Goal: Information Seeking & Learning: Learn about a topic

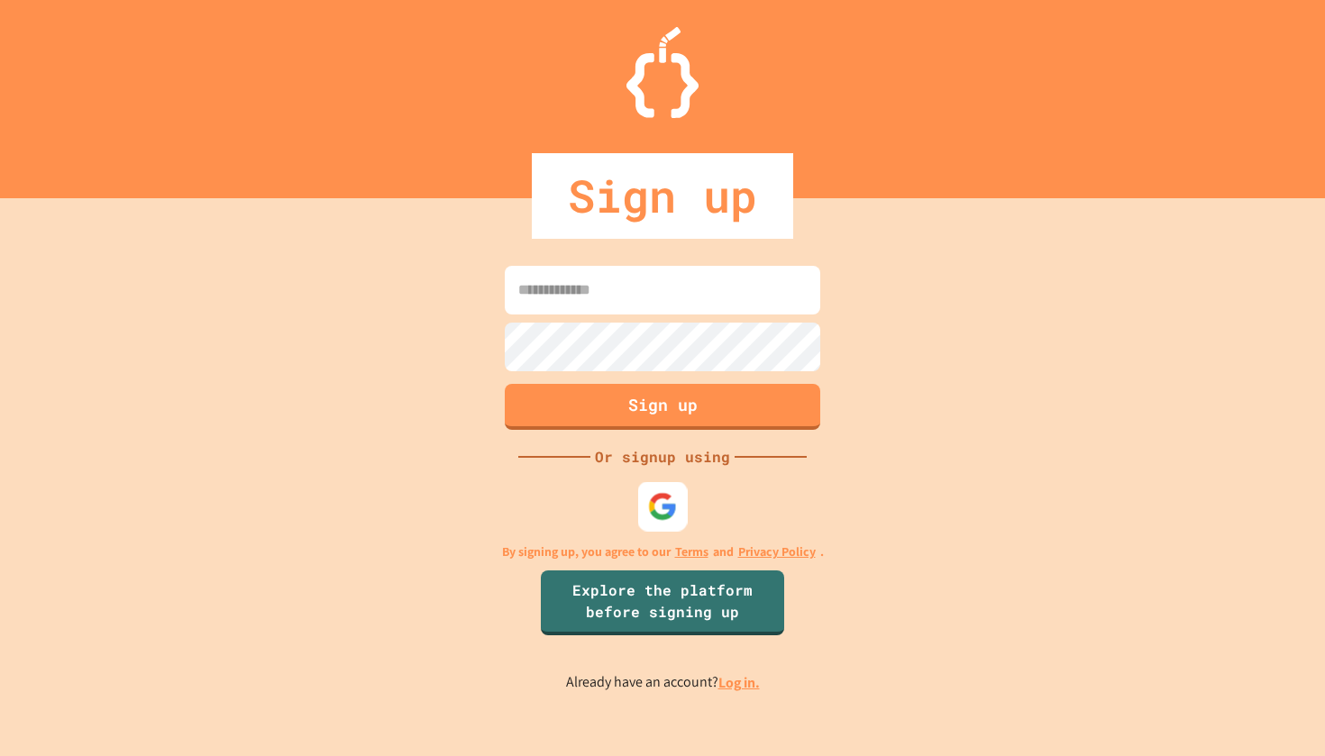
click at [668, 502] on img at bounding box center [663, 506] width 30 height 30
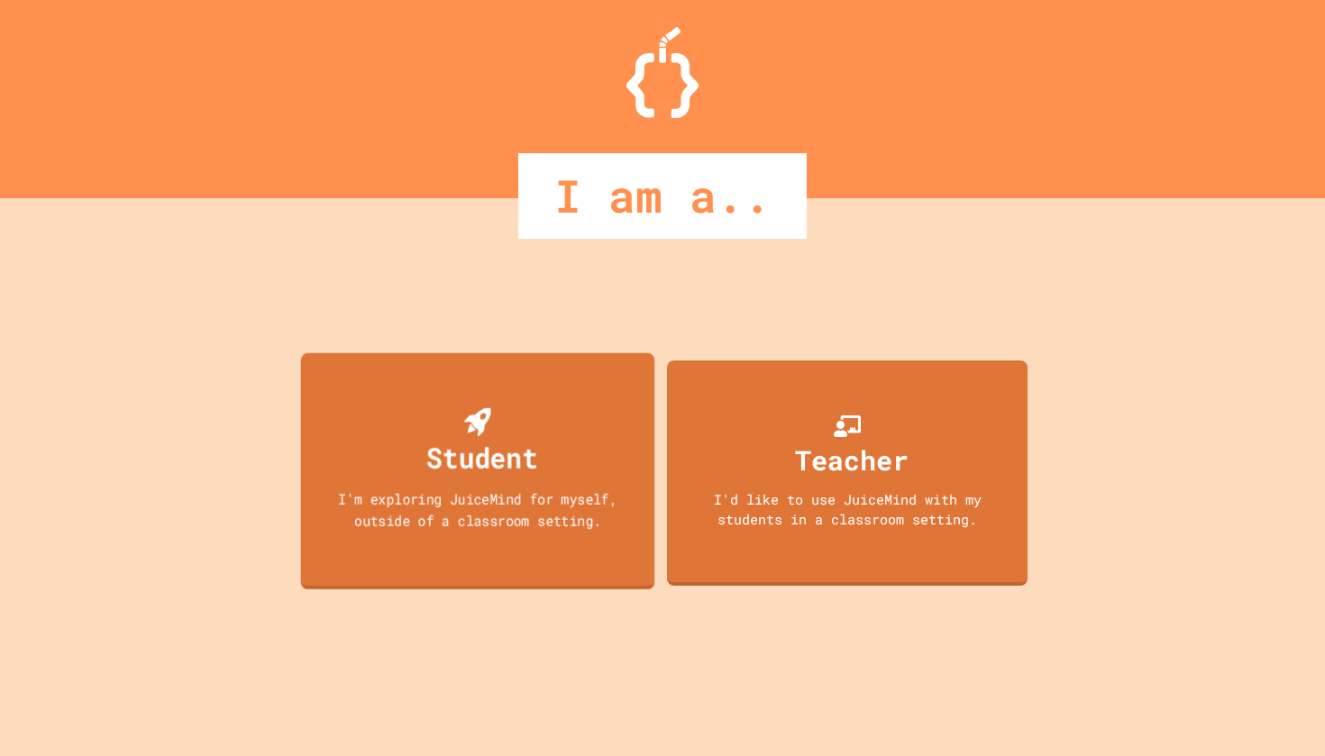
click at [534, 495] on div "I'm exploring JuiceMind for myself, outside of a classroom setting." at bounding box center [477, 509] width 318 height 42
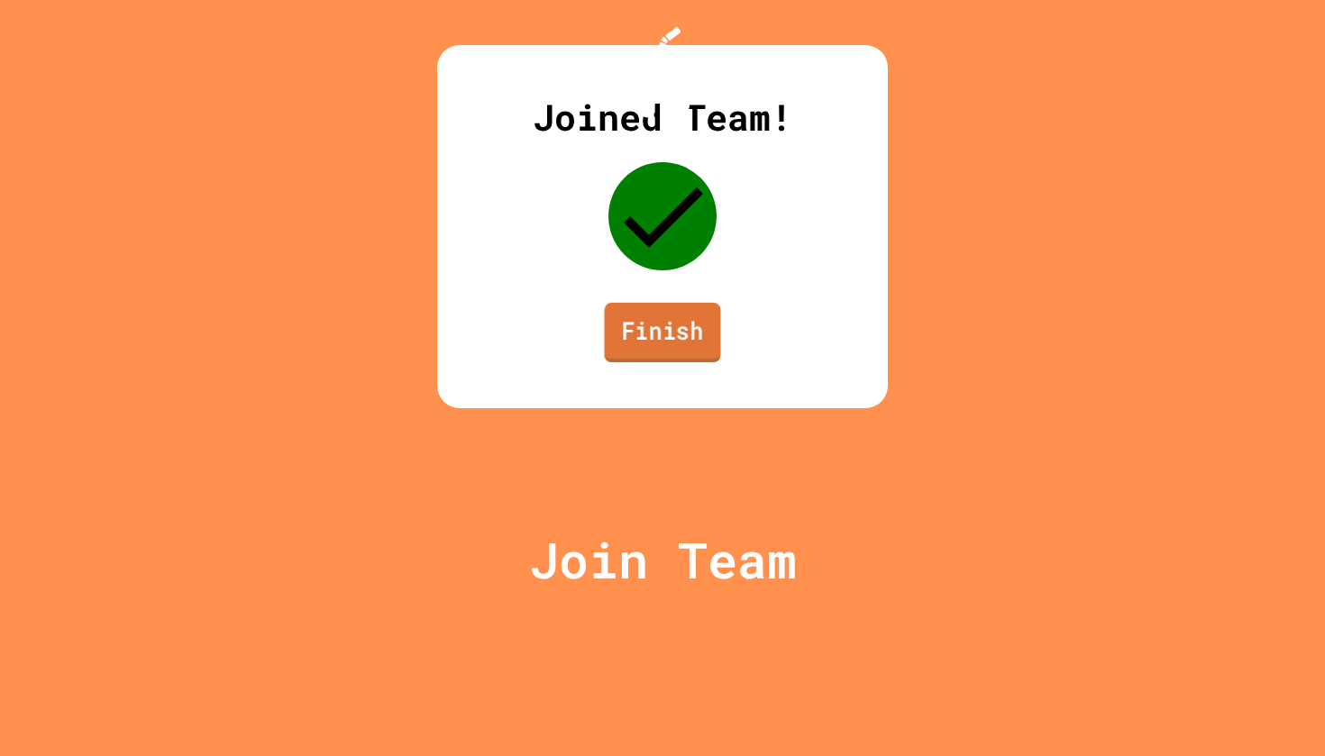
click at [645, 362] on link "Finish" at bounding box center [662, 332] width 116 height 59
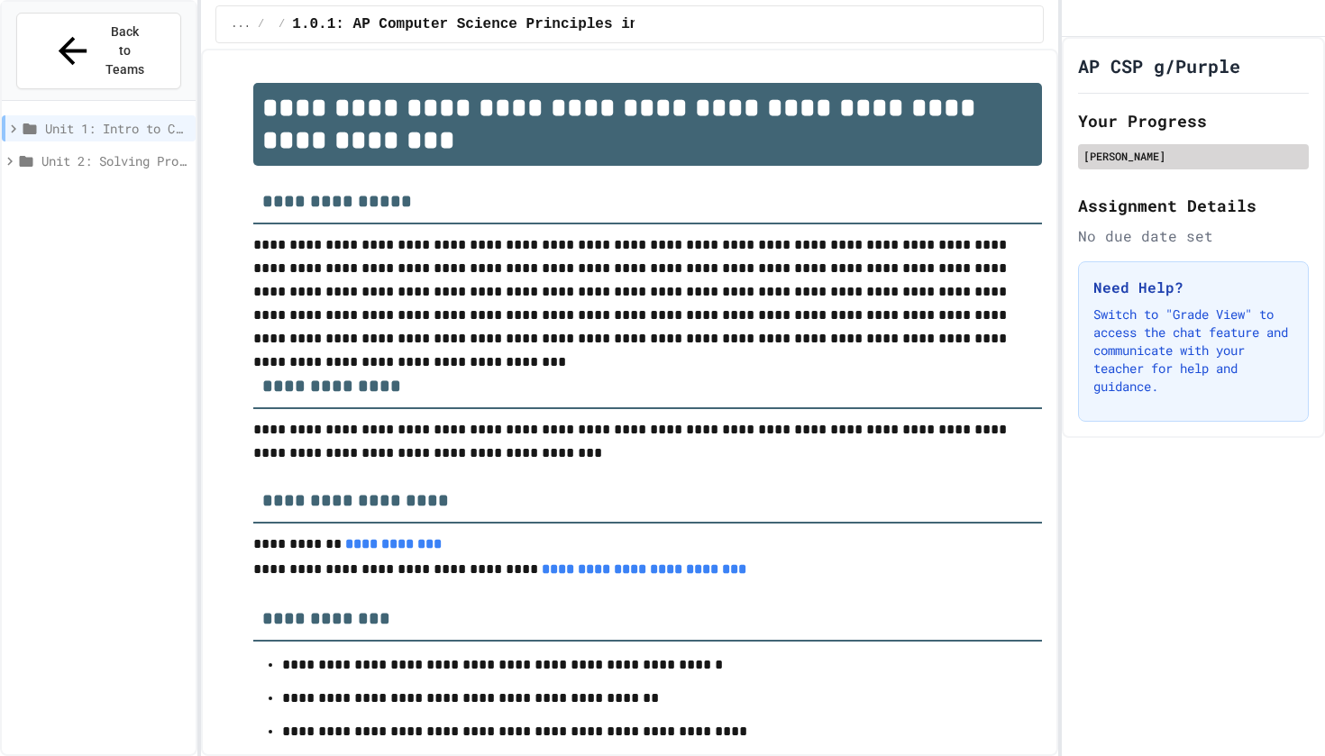
click at [1124, 169] on div "[PERSON_NAME]" at bounding box center [1193, 156] width 231 height 25
drag, startPoint x: 1168, startPoint y: 196, endPoint x: 1091, endPoint y: 132, distance: 99.2
click at [1091, 133] on div "AP CSP g/Purple Your Progress [PERSON_NAME] Lower Assignment Details No due dat…" at bounding box center [1193, 237] width 263 height 401
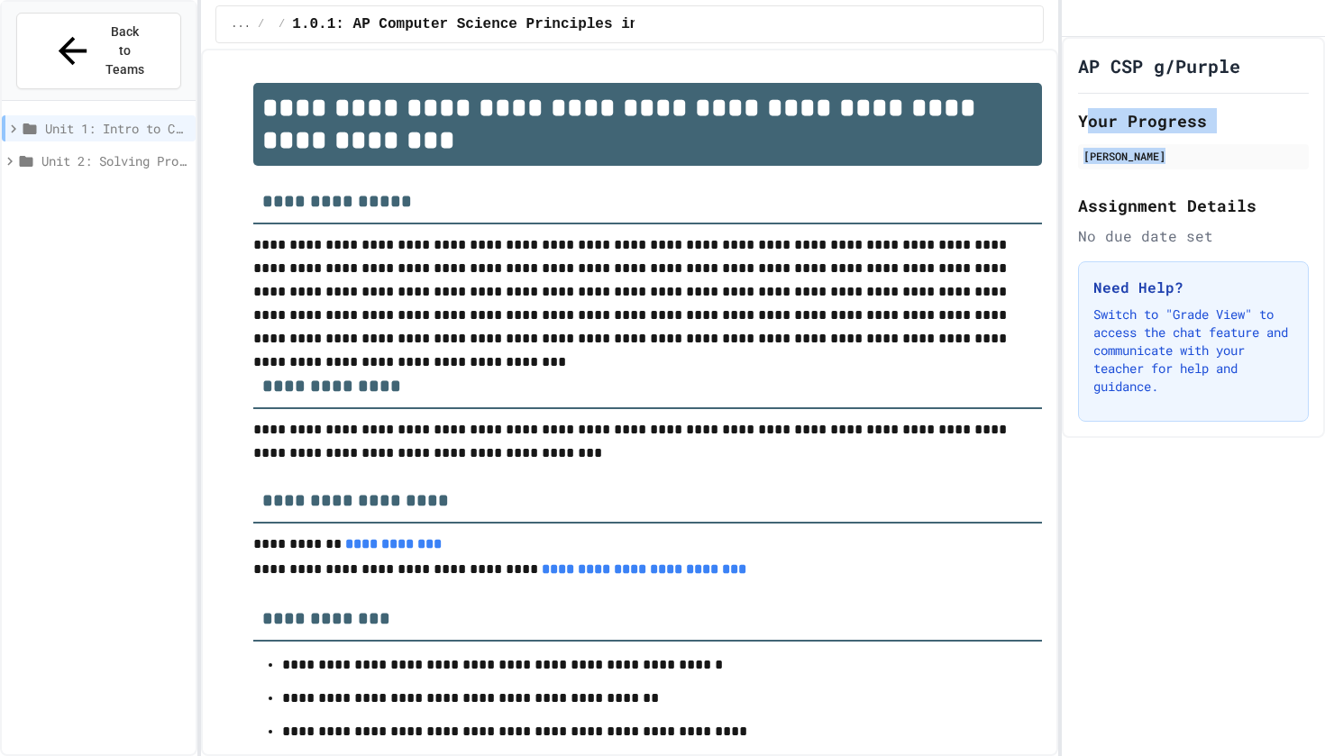
click at [1091, 132] on h2 "Your Progress" at bounding box center [1193, 120] width 231 height 25
click at [143, 148] on div "Unit 2: Solving Problems in Computer Science" at bounding box center [99, 161] width 194 height 26
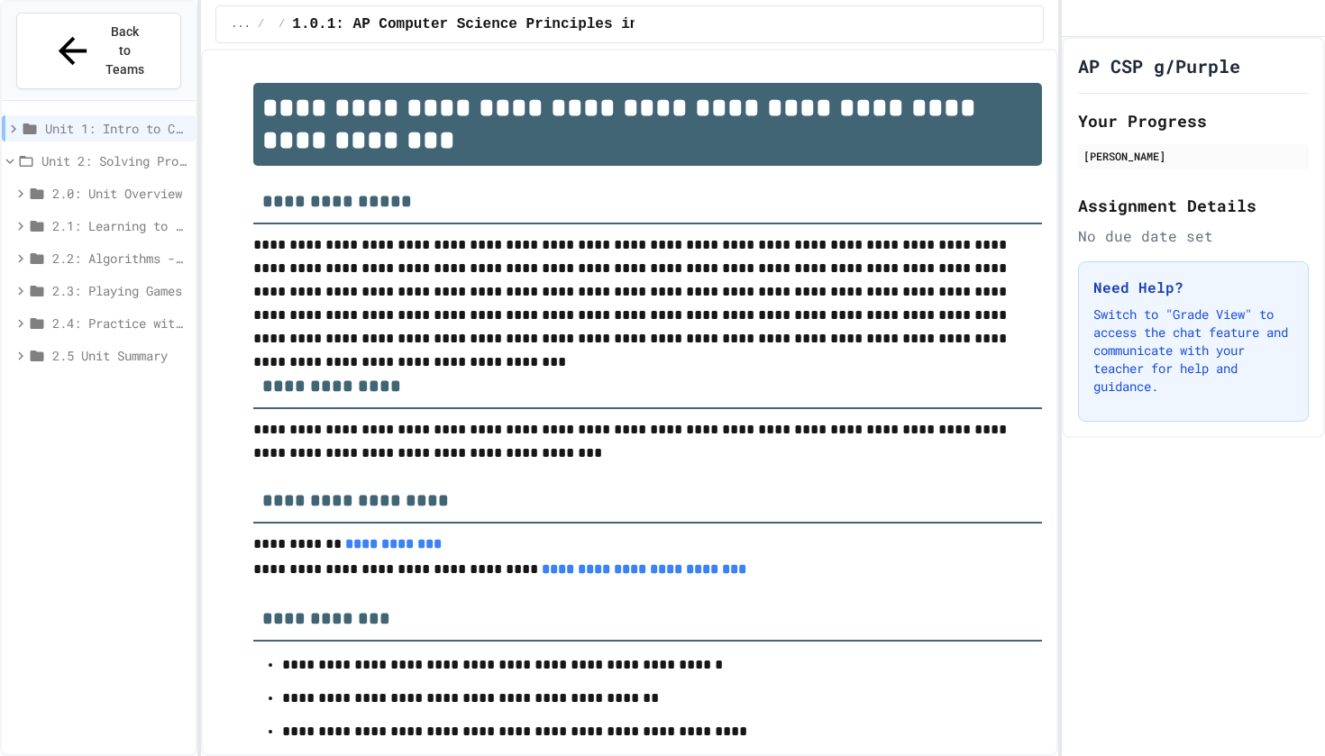
click at [129, 151] on span "Unit 2: Solving Problems in Computer Science" at bounding box center [114, 160] width 147 height 19
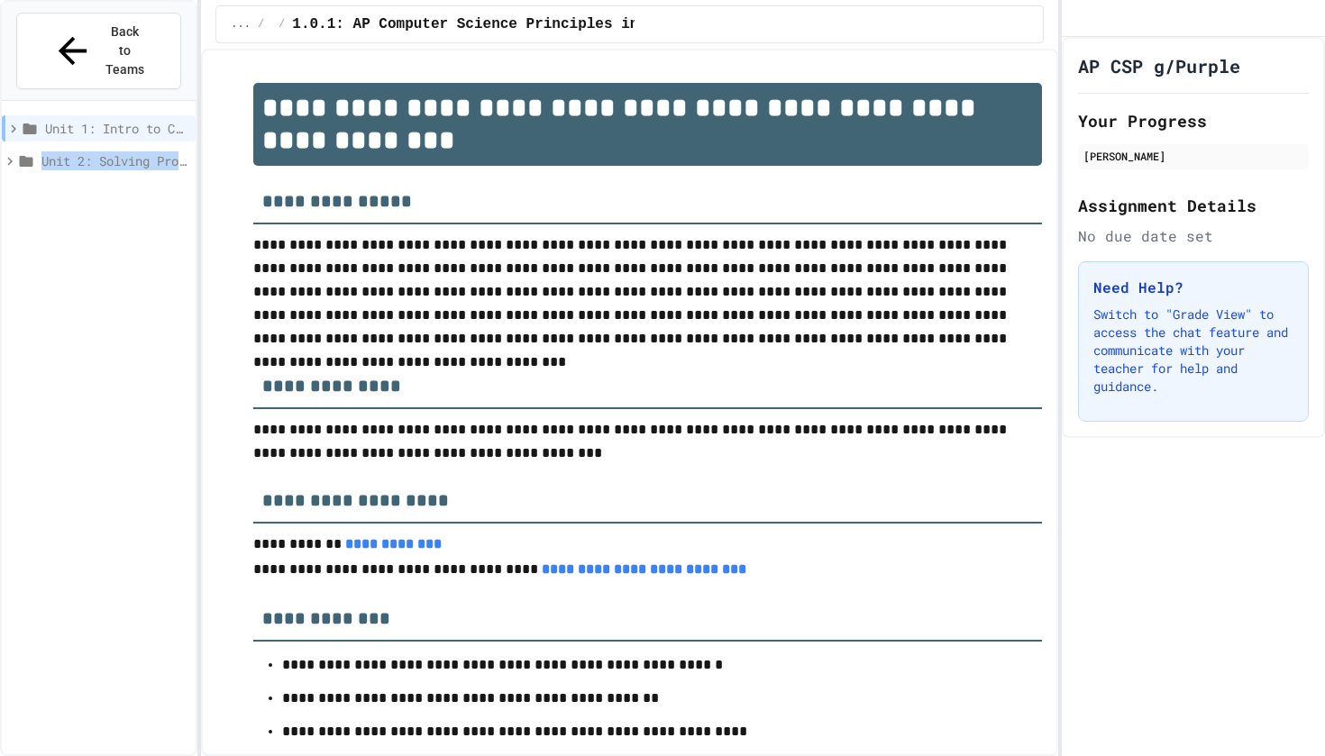
click at [129, 151] on span "Unit 2: Solving Problems in Computer Science" at bounding box center [114, 160] width 147 height 19
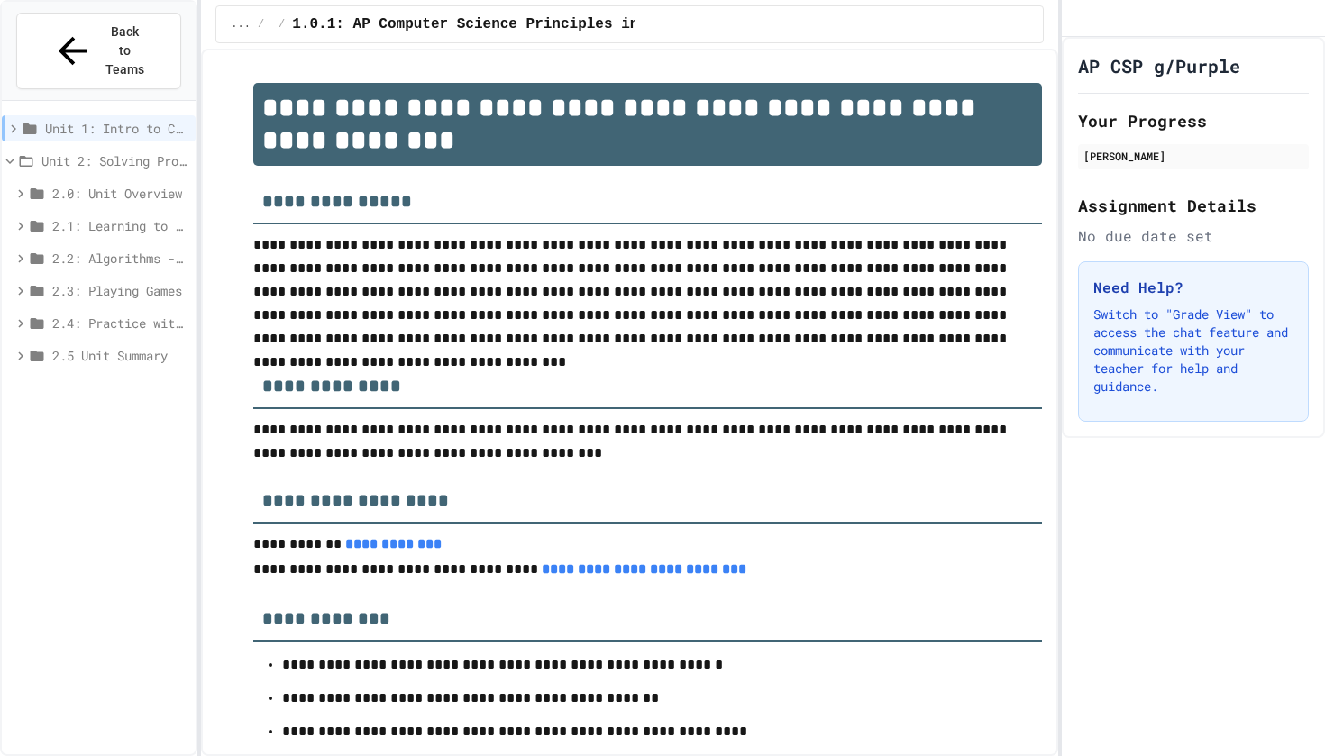
click at [83, 184] on span "2.0: Unit Overview" at bounding box center [120, 193] width 136 height 19
click at [56, 180] on div "2.0: Unit Overview" at bounding box center [99, 193] width 194 height 26
click at [56, 213] on div "2.1: Learning to Solve Hard Problems" at bounding box center [99, 226] width 194 height 26
click at [59, 216] on span "2.1: Learning to Solve Hard Problems" at bounding box center [120, 225] width 136 height 19
click at [23, 218] on icon at bounding box center [21, 226] width 16 height 16
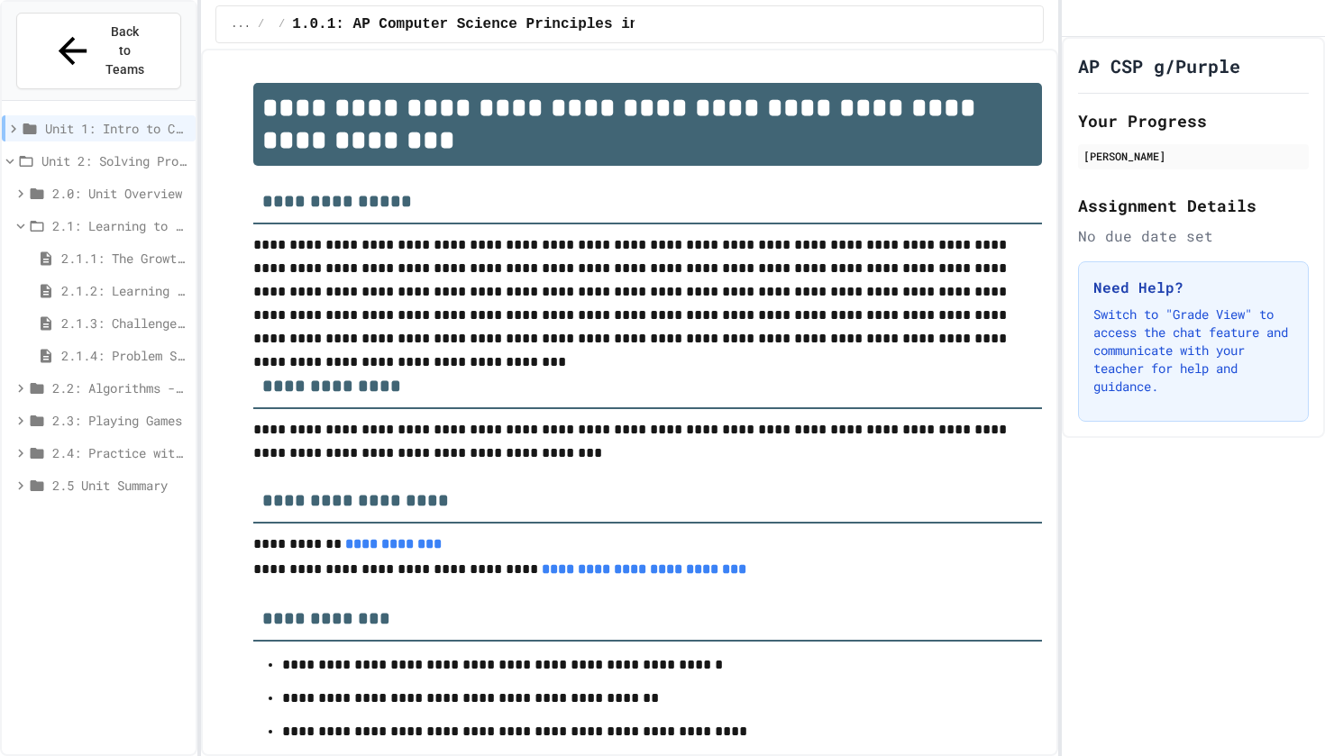
click at [23, 224] on icon at bounding box center [21, 226] width 8 height 5
click at [719, 35] on div "... / 1.0: Syllabus / 1.0.1: AP Computer Science Principles in Python Course Sy…" at bounding box center [628, 24] width 827 height 38
click at [1076, 19] on div "My Account" at bounding box center [1076, 19] width 0 height 0
click at [637, 755] on div at bounding box center [662, 756] width 1325 height 0
click at [1076, 19] on div "My Account" at bounding box center [1076, 19] width 0 height 0
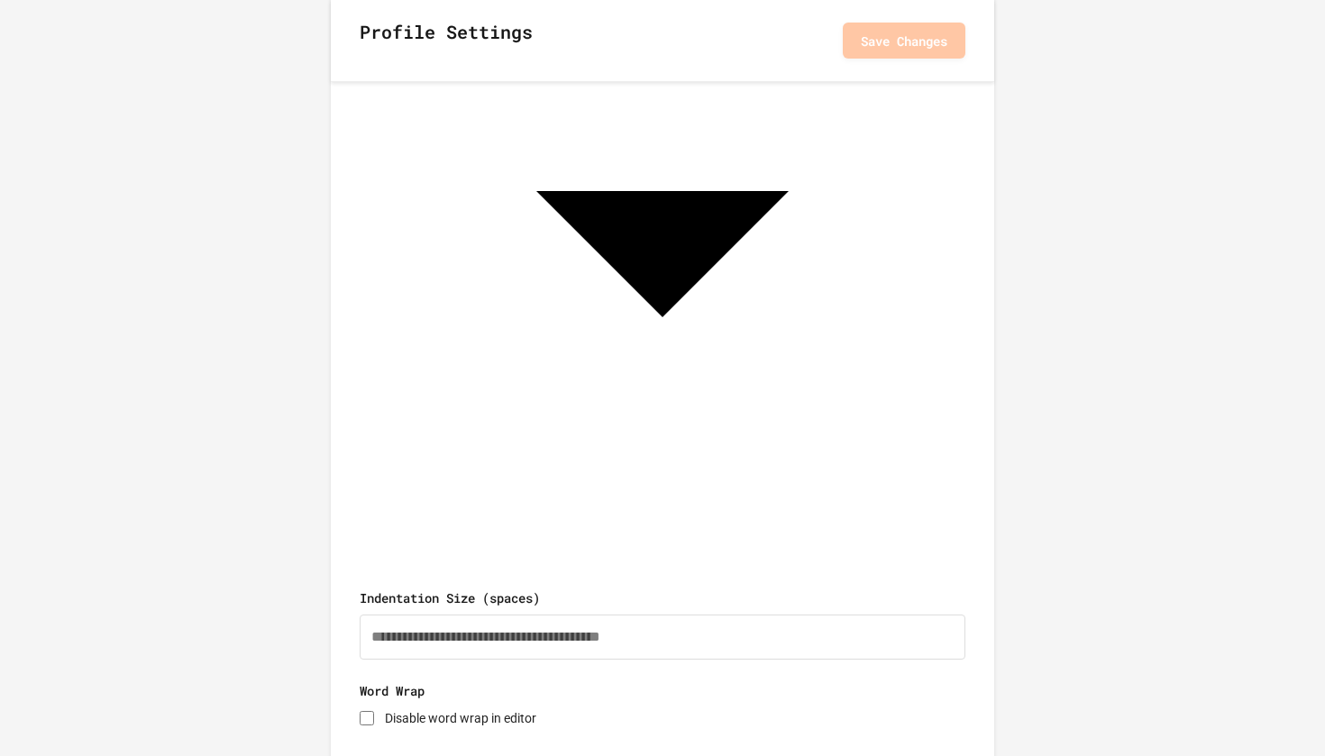
scroll to position [721, 0]
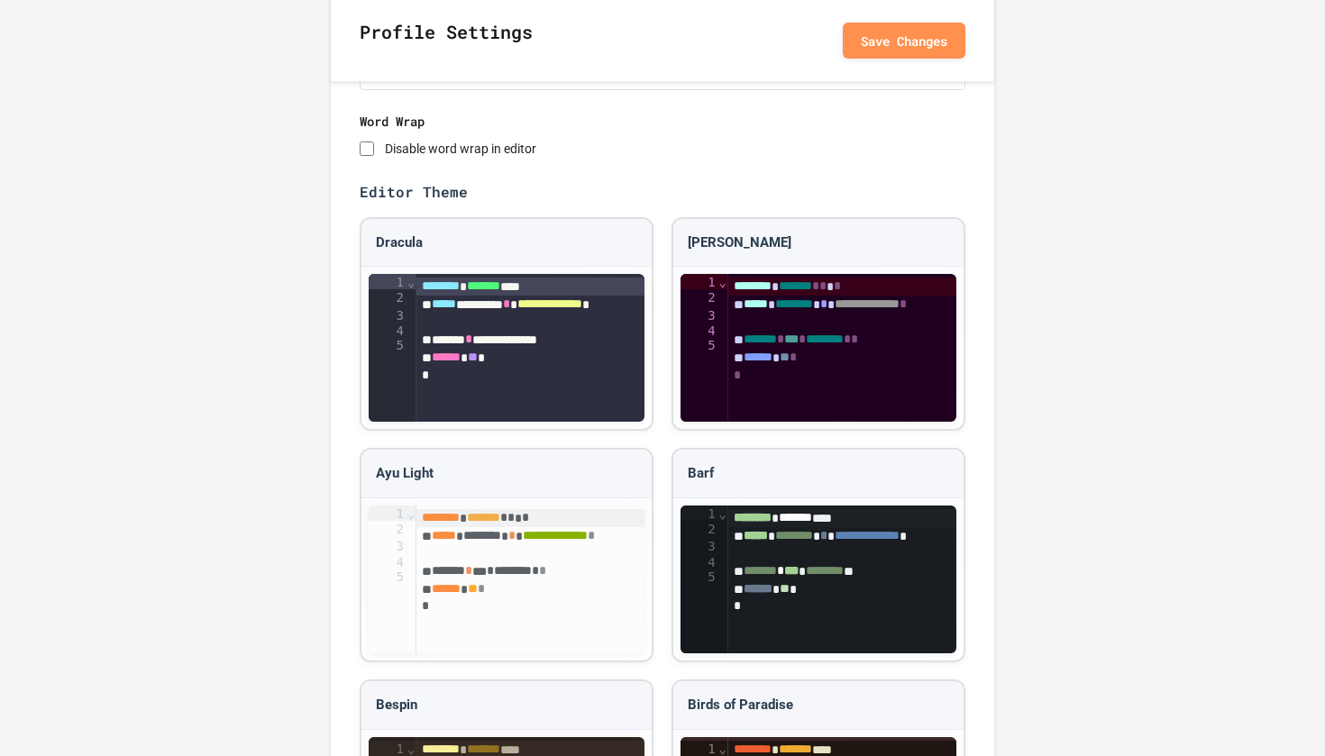
scroll to position [1246, 0]
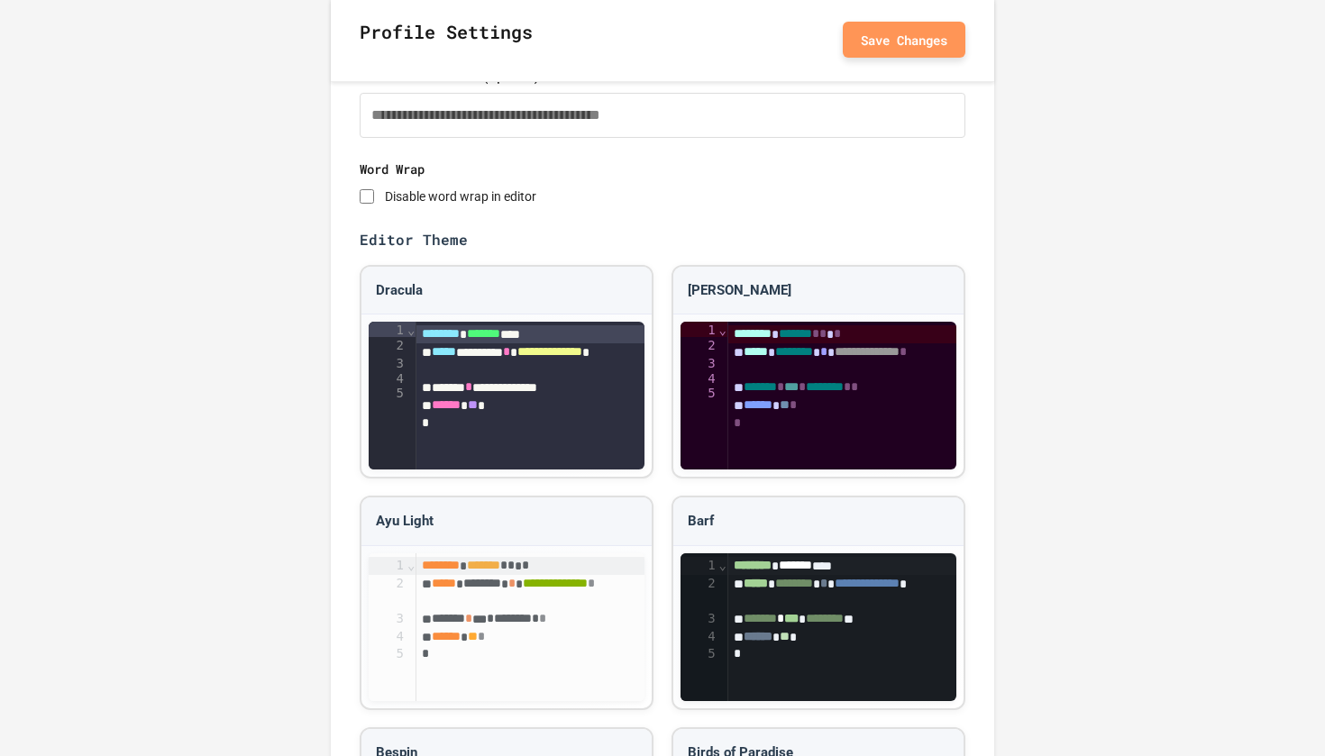
click at [939, 47] on button "Save Changes" at bounding box center [904, 40] width 123 height 36
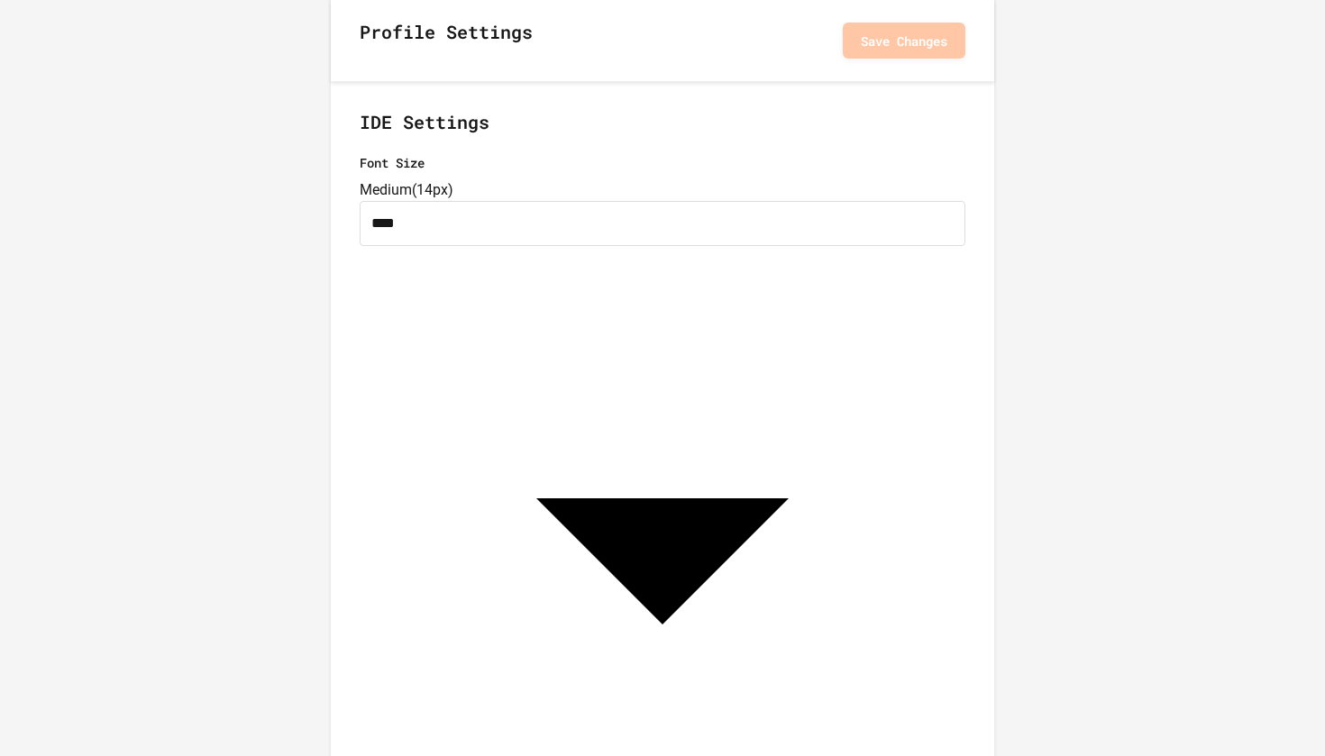
click at [917, 47] on button "Save Changes" at bounding box center [904, 40] width 123 height 36
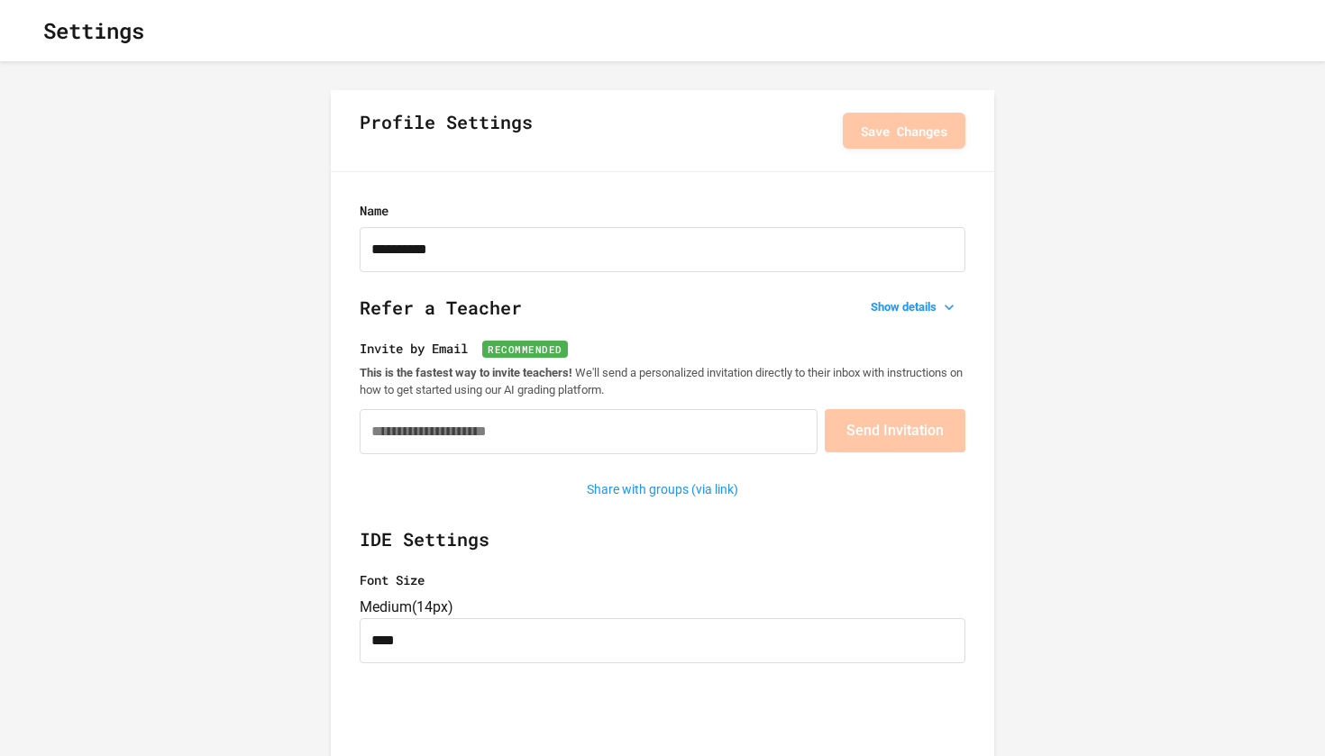
scroll to position [0, 0]
click at [37, 55] on div "Settings" at bounding box center [662, 30] width 1325 height 61
click at [29, 31] on icon "button" at bounding box center [29, 31] width 0 height 0
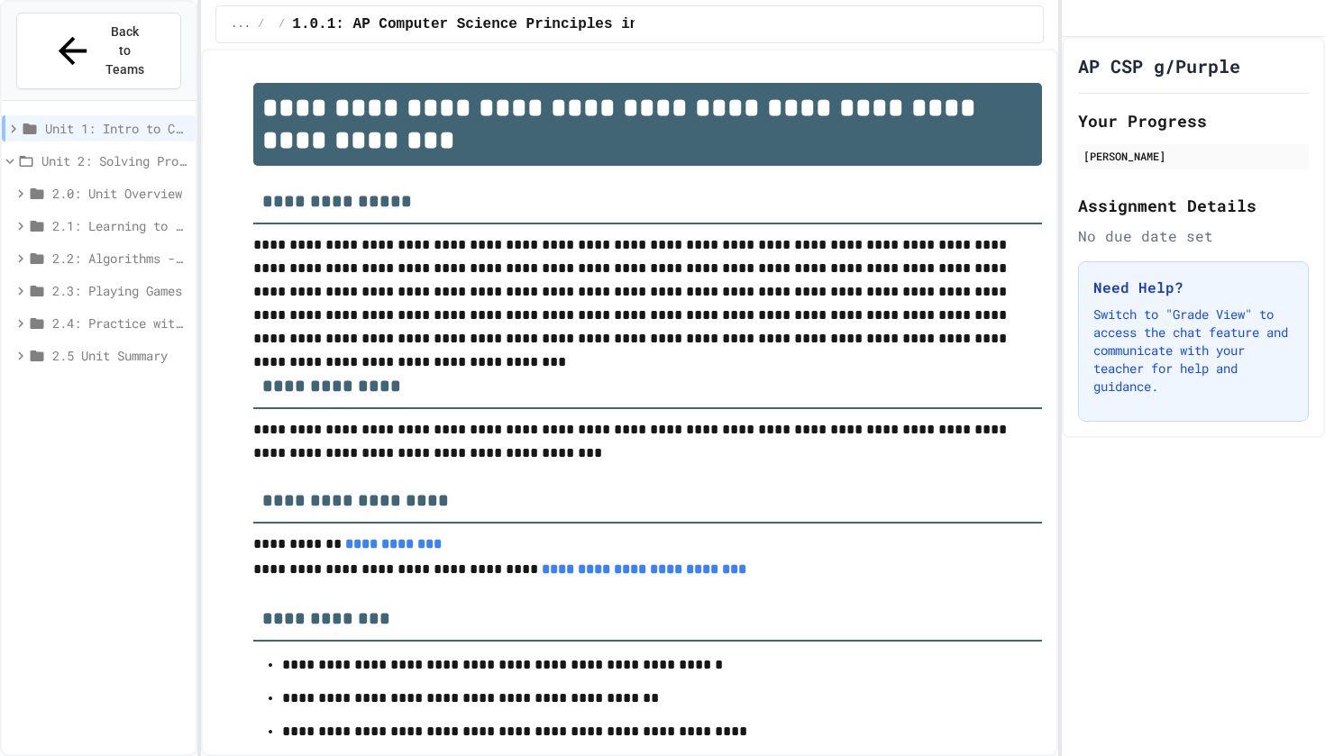
click at [22, 342] on div "2.5 Unit Summary" at bounding box center [99, 355] width 194 height 26
click at [22, 348] on icon at bounding box center [21, 356] width 16 height 16
click at [22, 153] on icon at bounding box center [26, 161] width 16 height 16
click at [17, 121] on icon at bounding box center [13, 129] width 16 height 16
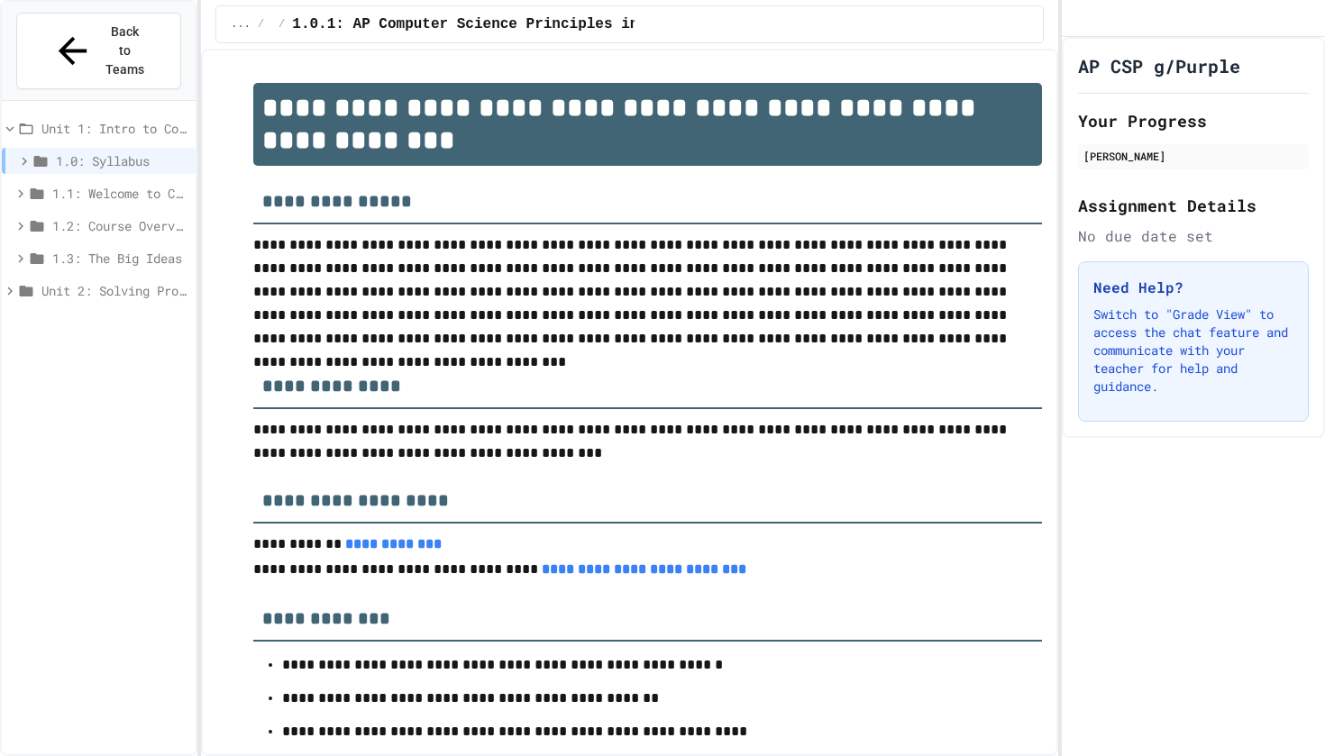
click at [17, 121] on icon at bounding box center [10, 129] width 16 height 16
click at [18, 153] on icon at bounding box center [24, 161] width 16 height 16
click at [20, 159] on icon at bounding box center [21, 161] width 8 height 5
click at [23, 123] on icon at bounding box center [27, 128] width 14 height 11
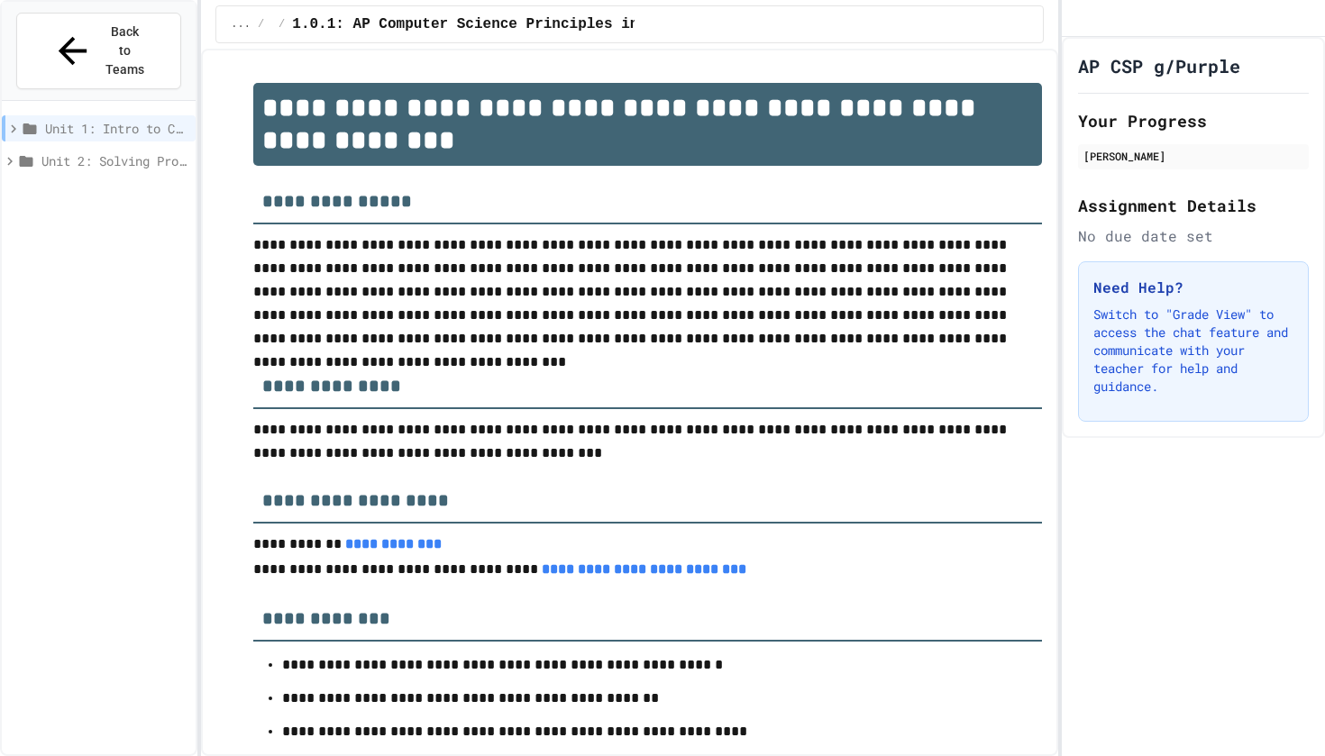
click at [23, 121] on icon at bounding box center [30, 129] width 16 height 16
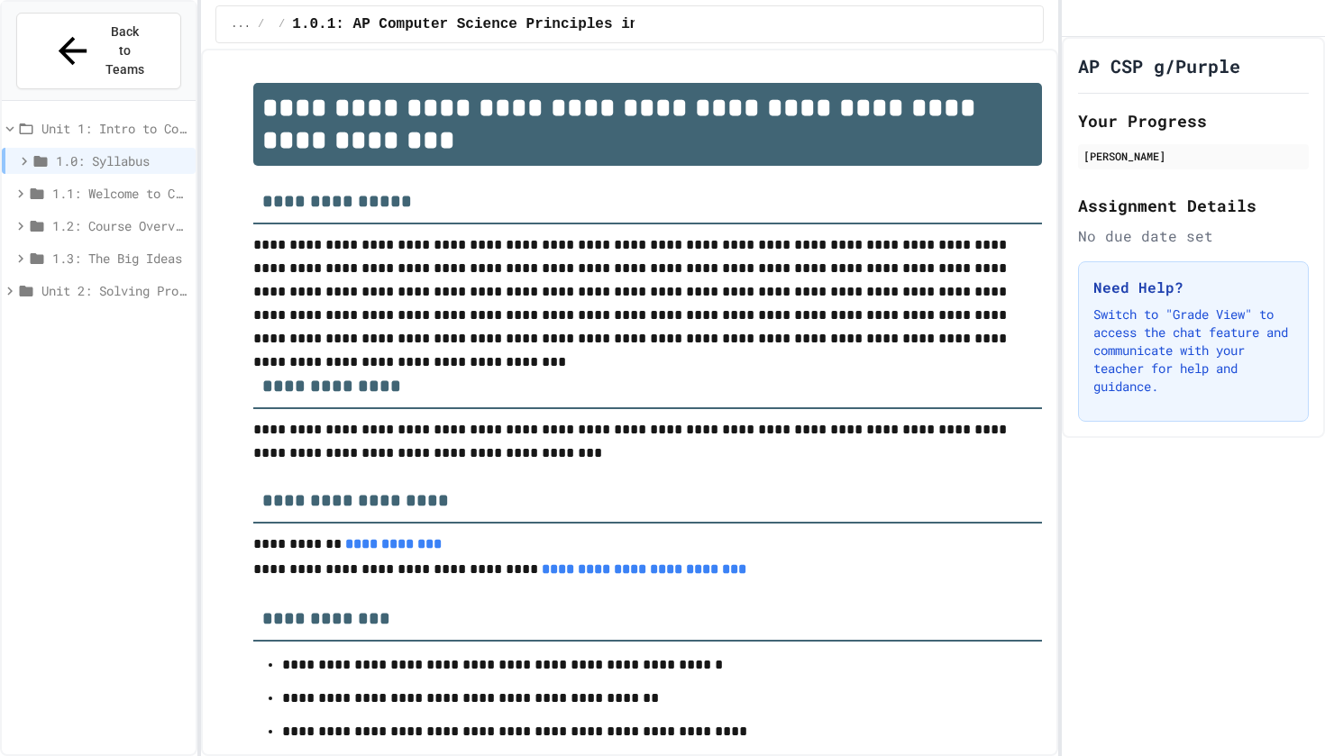
click at [23, 123] on icon at bounding box center [27, 128] width 14 height 11
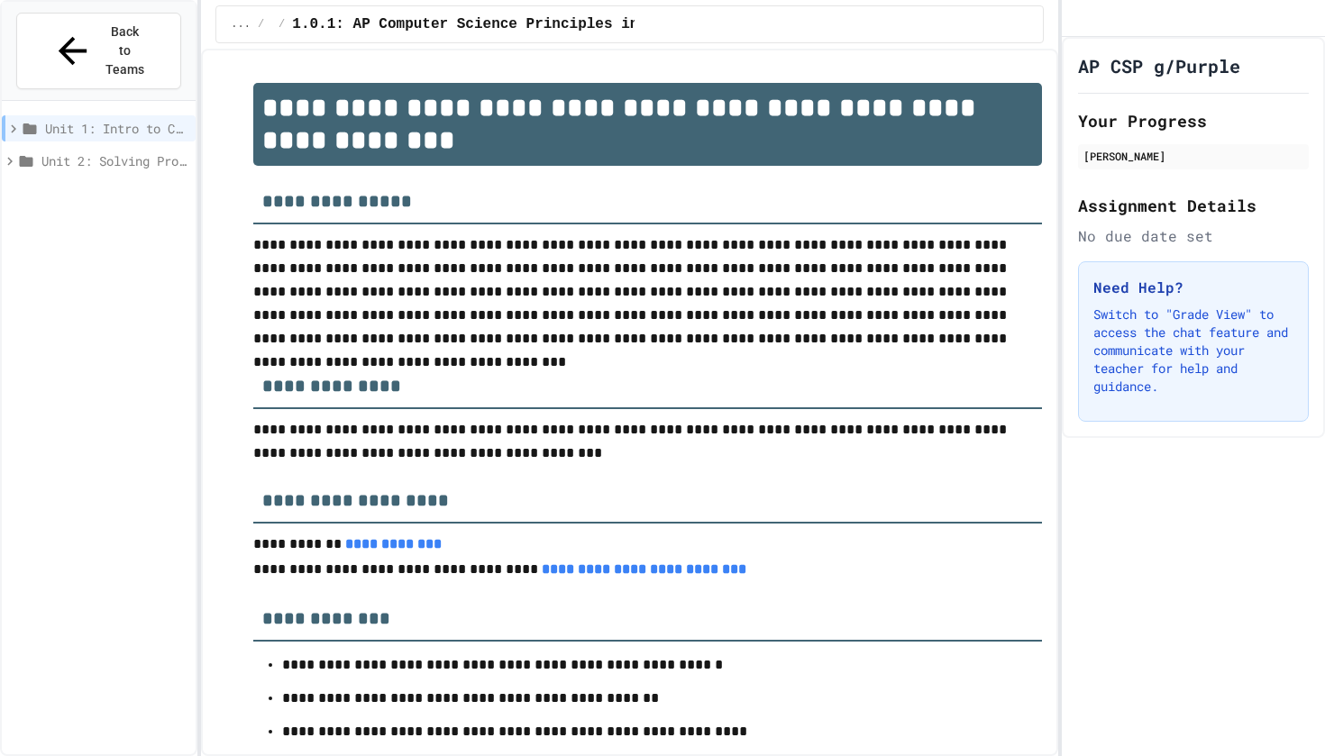
click at [23, 121] on icon at bounding box center [30, 129] width 16 height 16
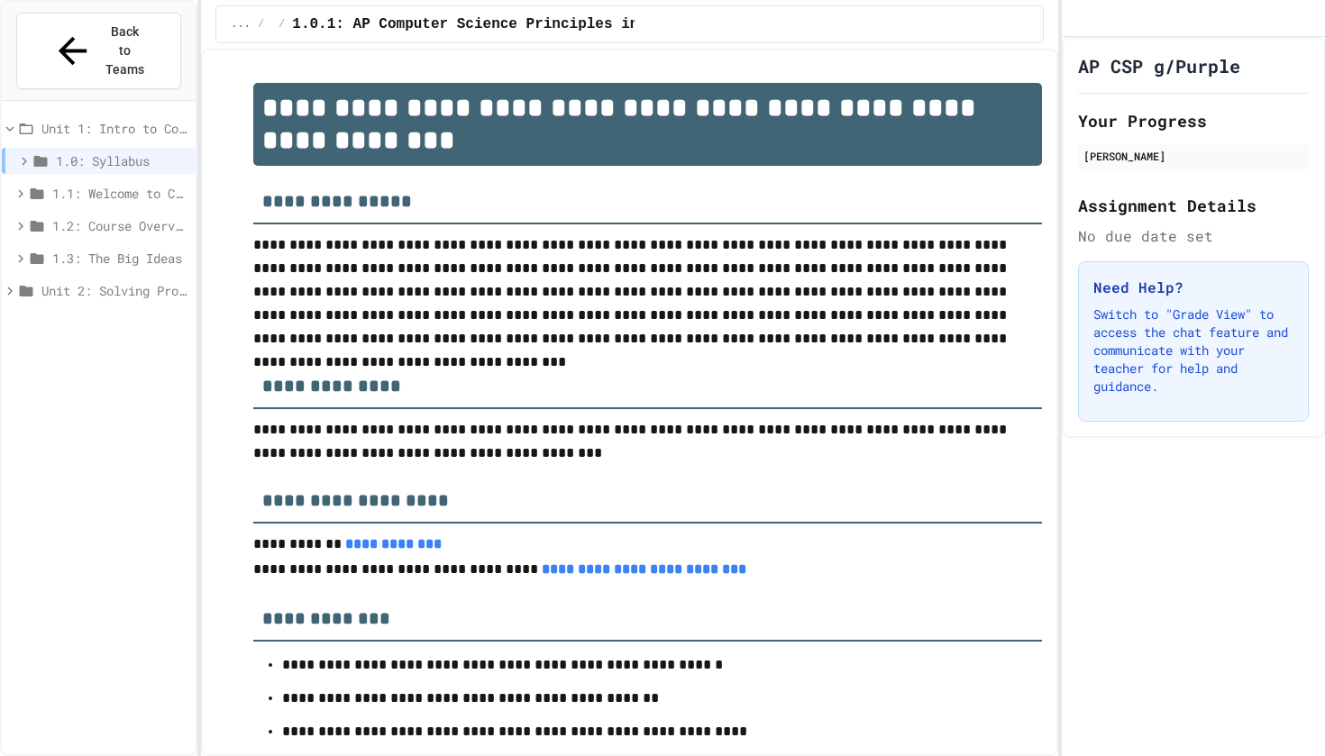
click at [23, 123] on icon at bounding box center [27, 128] width 14 height 11
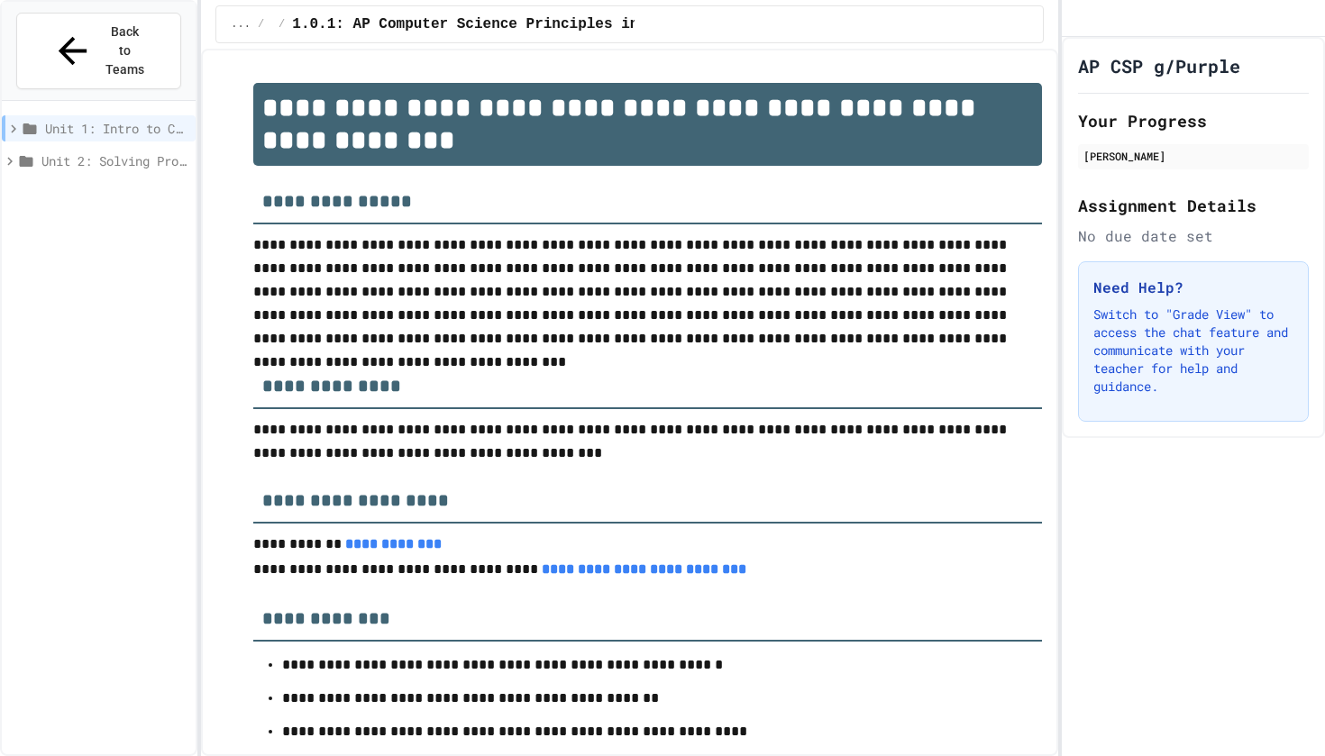
click at [23, 121] on icon at bounding box center [30, 129] width 16 height 16
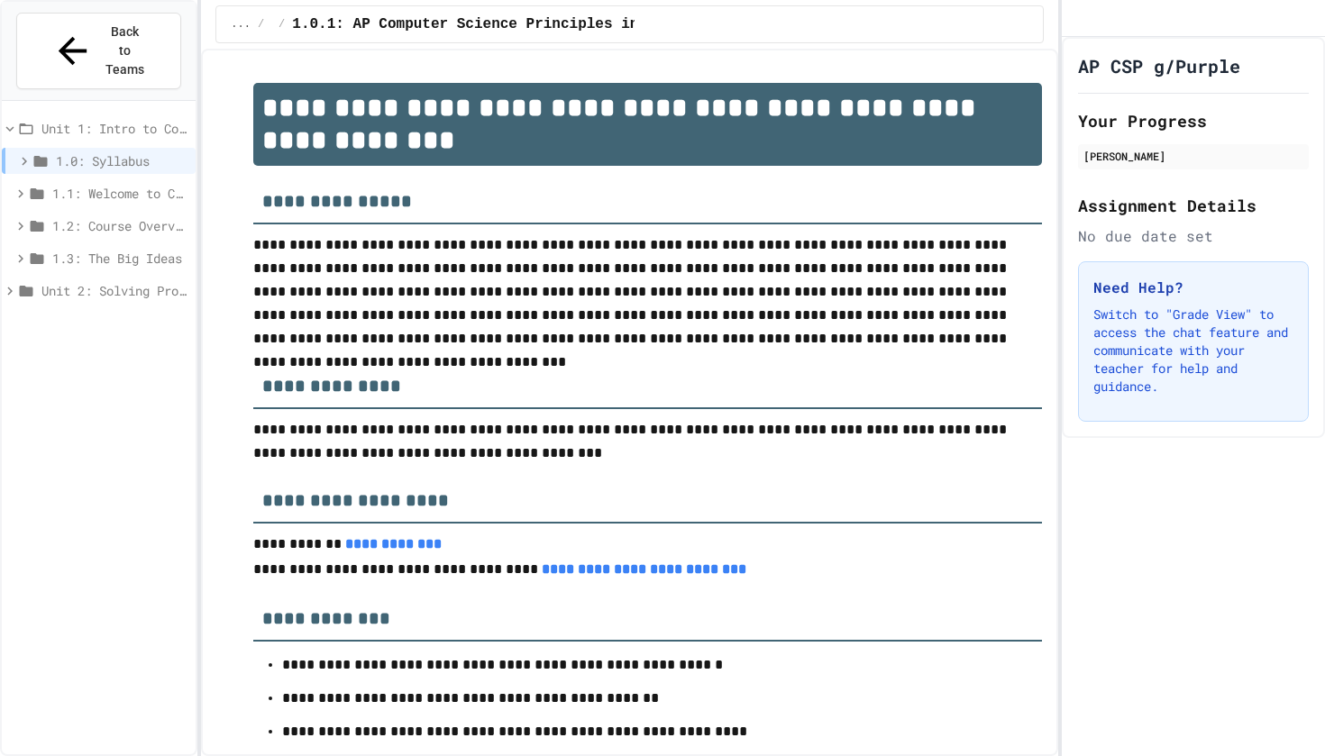
click at [23, 123] on icon at bounding box center [27, 128] width 14 height 11
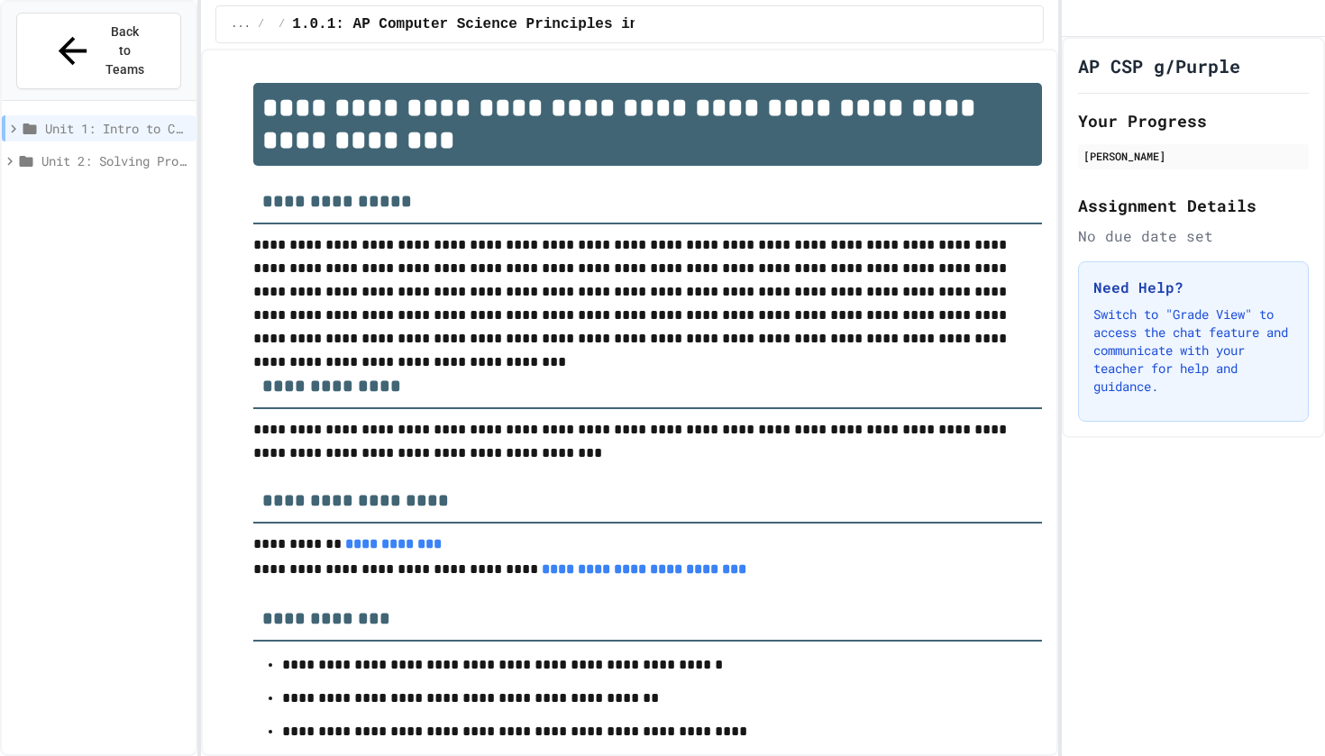
click at [23, 121] on icon at bounding box center [30, 129] width 16 height 16
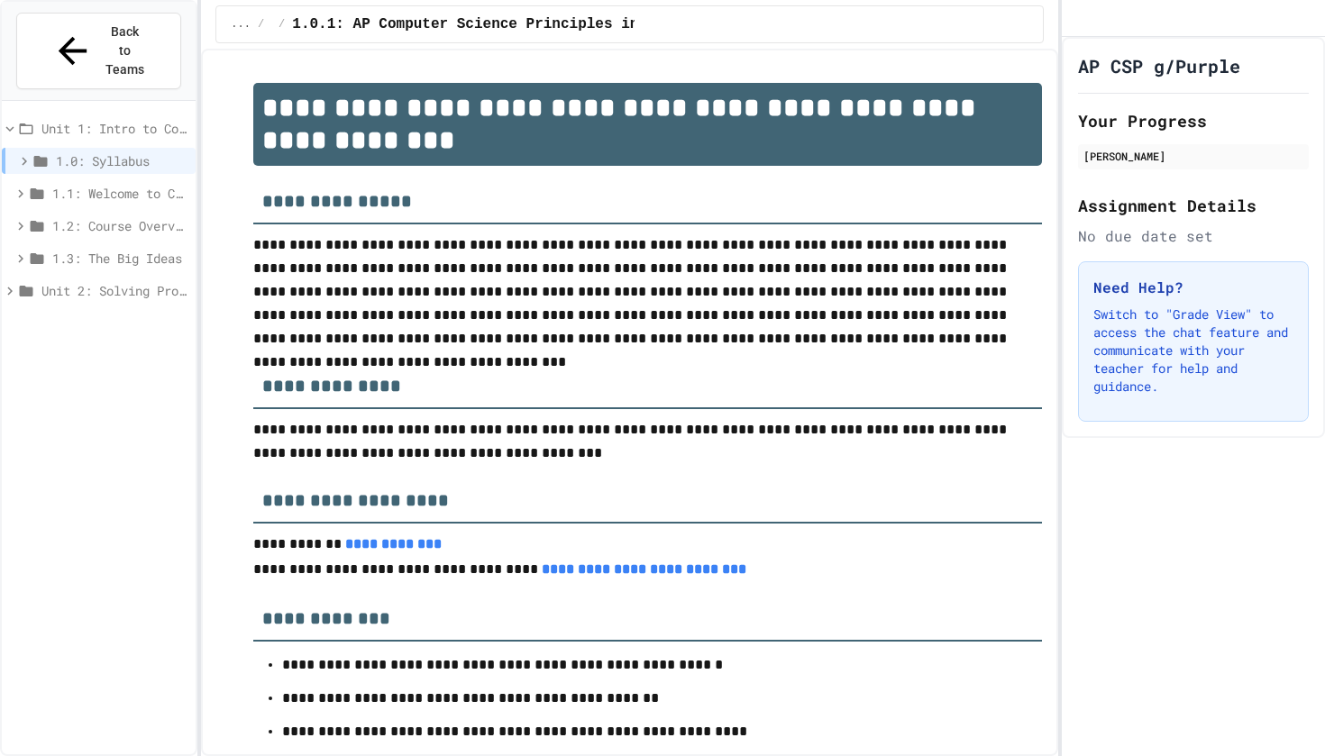
click at [23, 123] on icon at bounding box center [27, 128] width 14 height 11
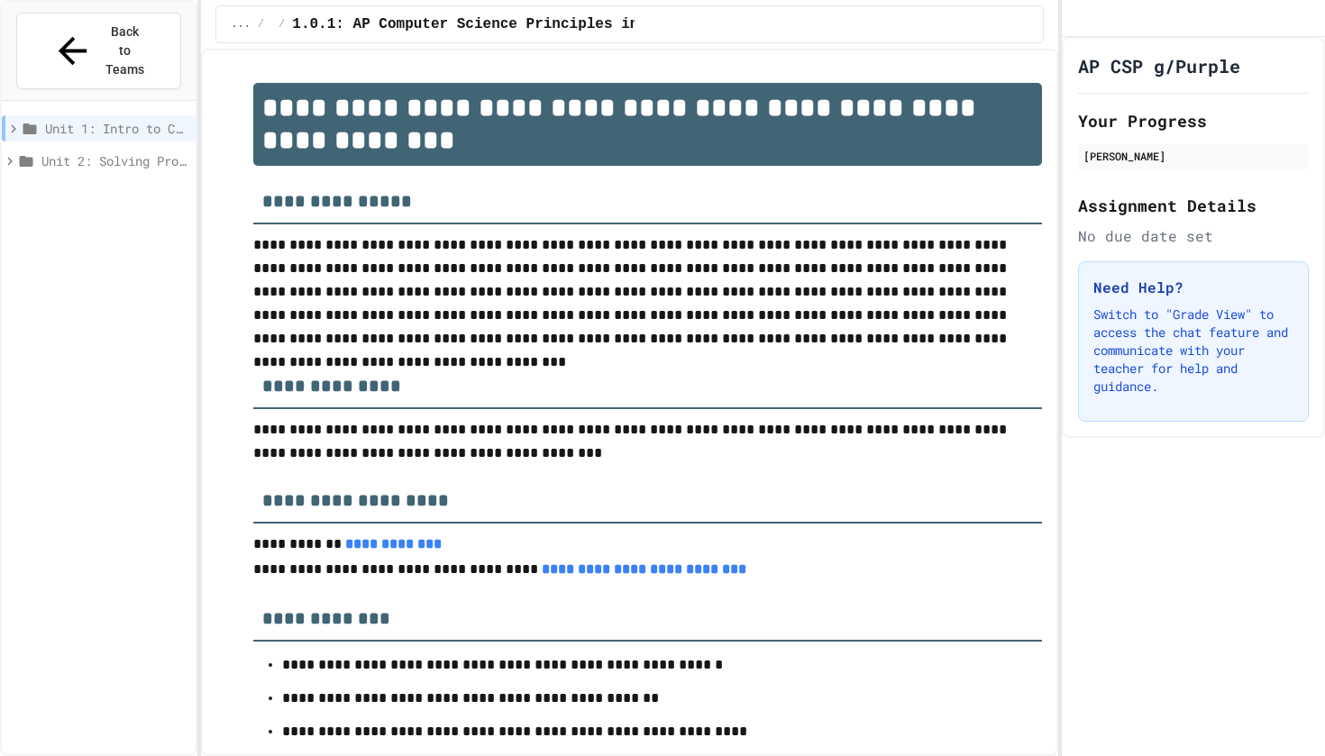
click at [23, 121] on icon at bounding box center [30, 129] width 16 height 16
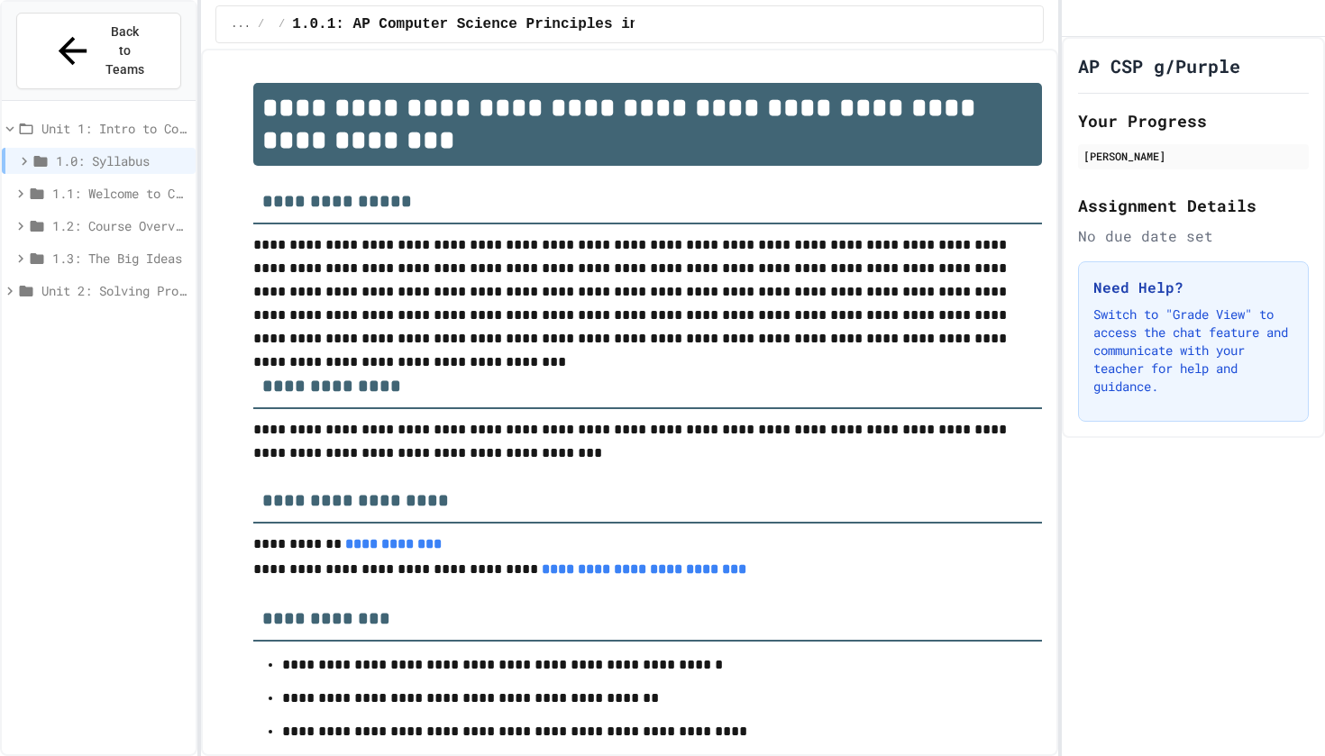
click at [23, 123] on icon at bounding box center [27, 128] width 14 height 11
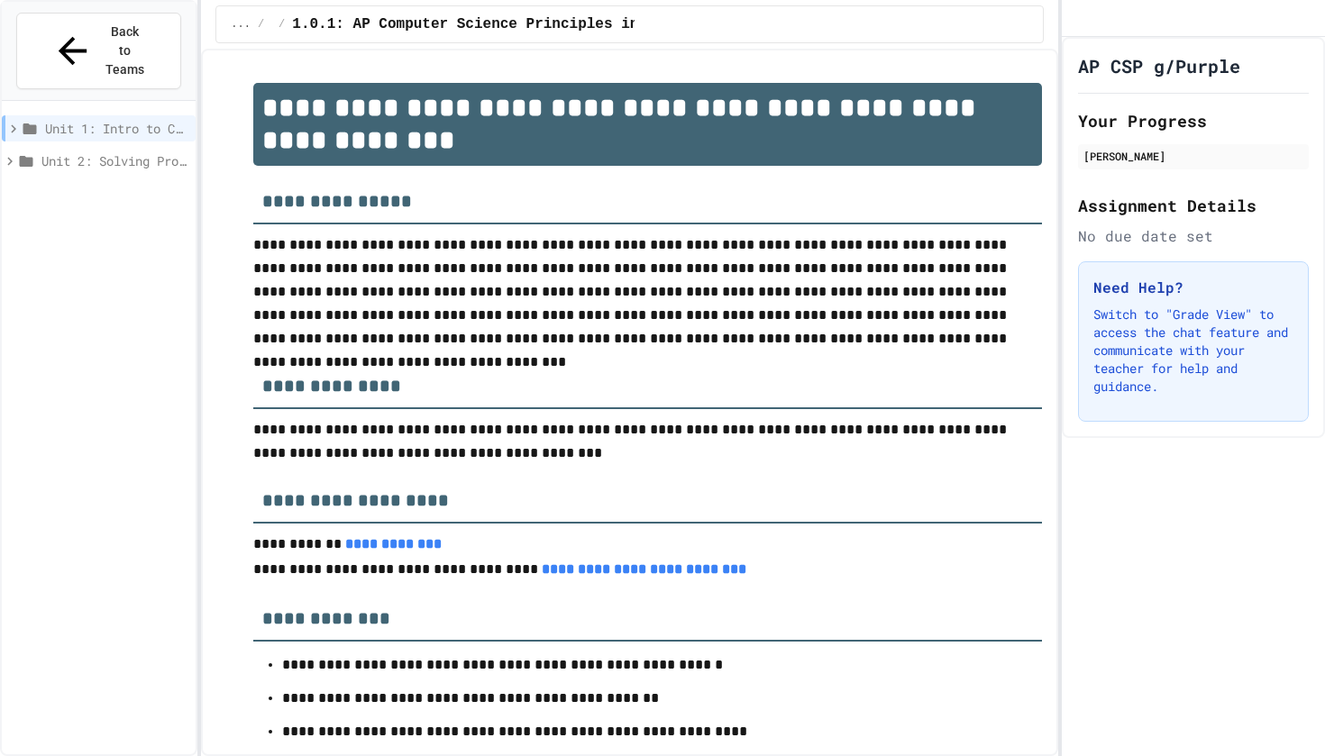
click at [23, 121] on icon at bounding box center [30, 129] width 16 height 16
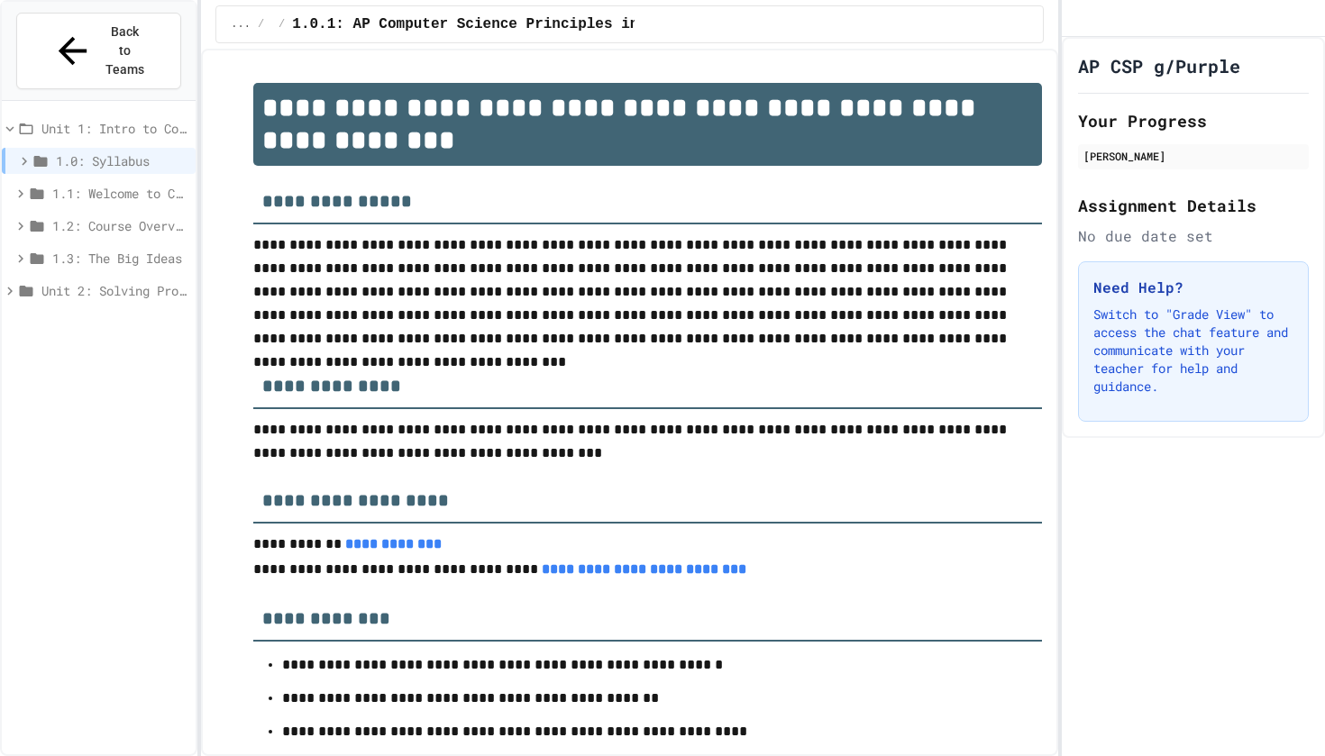
click at [20, 186] on icon at bounding box center [21, 194] width 16 height 16
